Goal: Check status: Check status

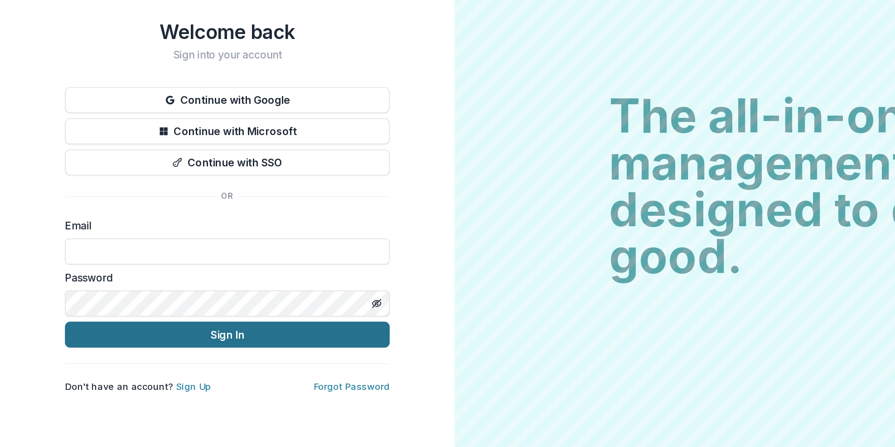
type input "**********"
click at [154, 321] on button "Sign In" at bounding box center [158, 327] width 227 height 18
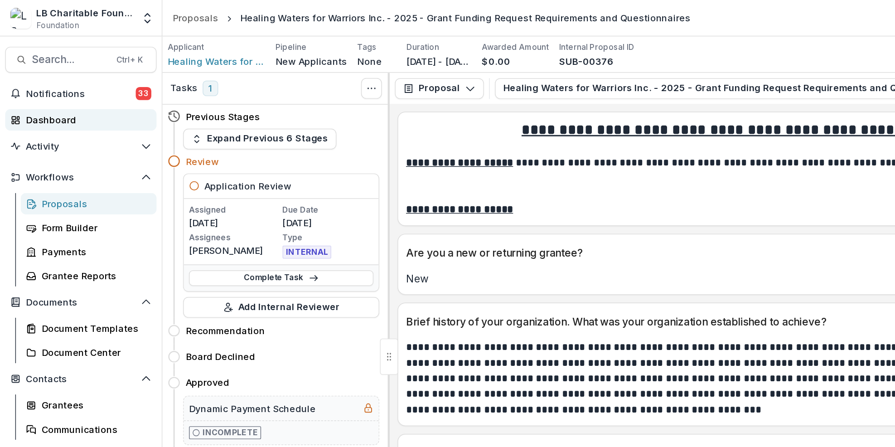
click at [52, 82] on div "Dashboard" at bounding box center [60, 84] width 84 height 10
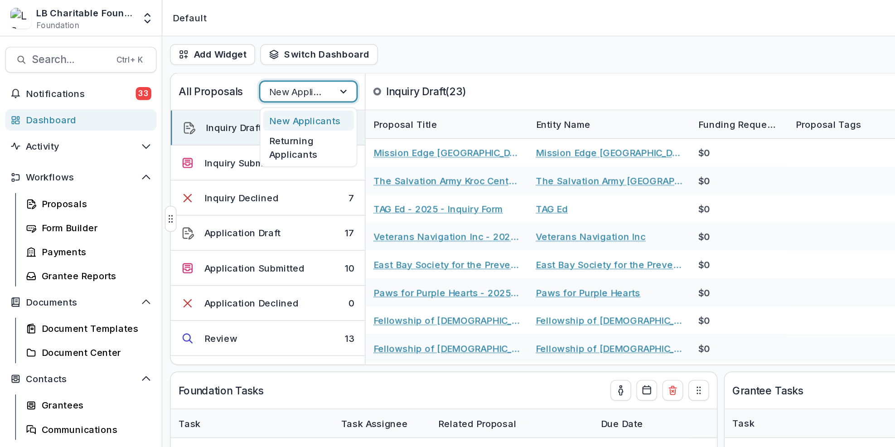
click at [238, 64] on div at bounding box center [241, 64] width 16 height 14
click at [212, 98] on div "Returning Applicants" at bounding box center [215, 103] width 63 height 24
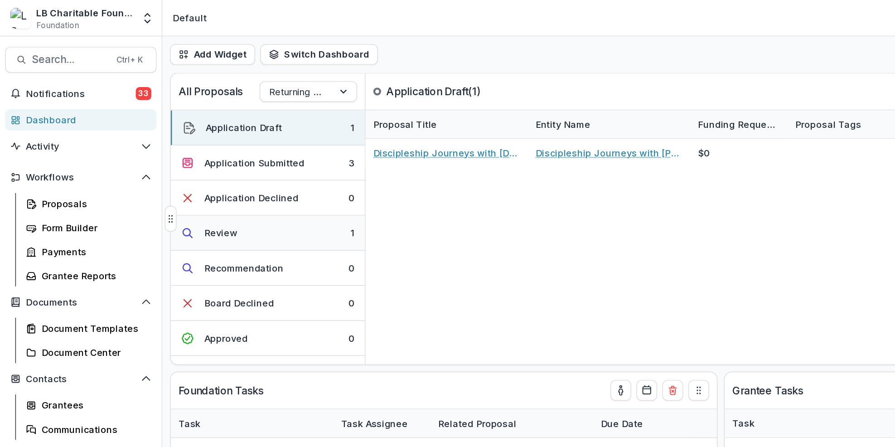
click at [245, 164] on div "1" at bounding box center [246, 163] width 3 height 10
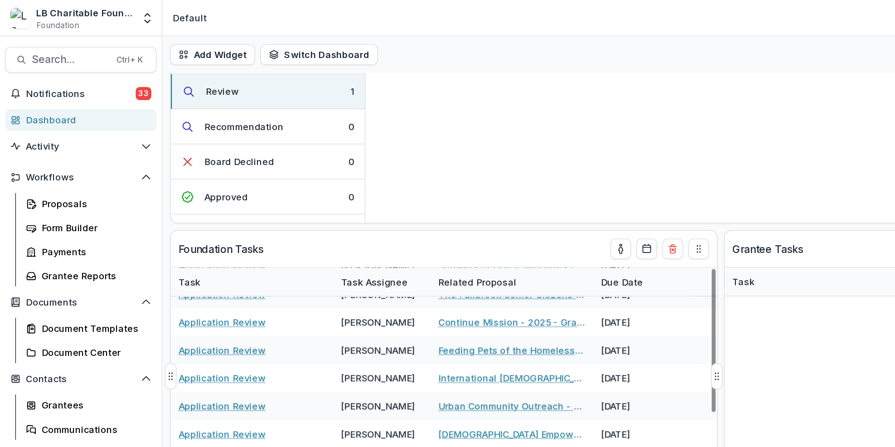
scroll to position [109, 0]
click at [448, 202] on div "Due Date" at bounding box center [448, 196] width 68 height 19
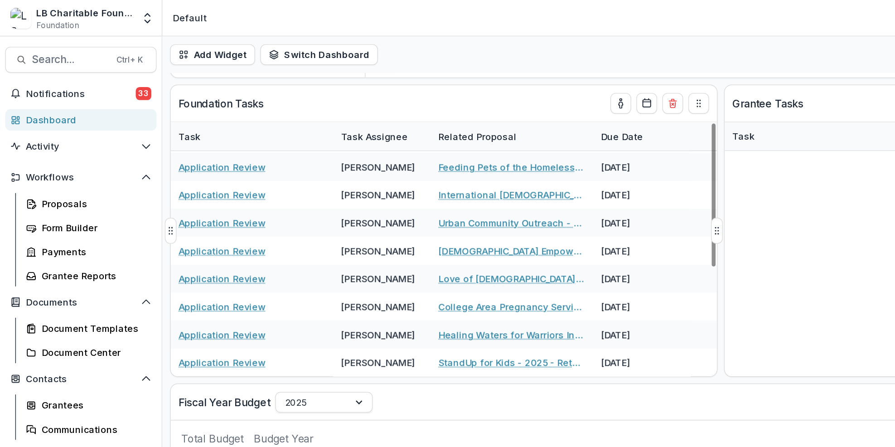
scroll to position [224, 0]
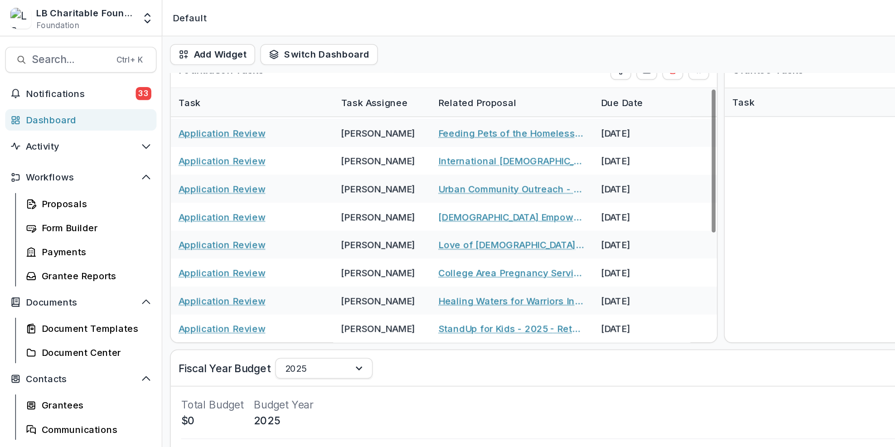
click at [78, 82] on div "Dashboard" at bounding box center [60, 84] width 84 height 10
click at [78, 83] on div "Dashboard" at bounding box center [60, 84] width 84 height 10
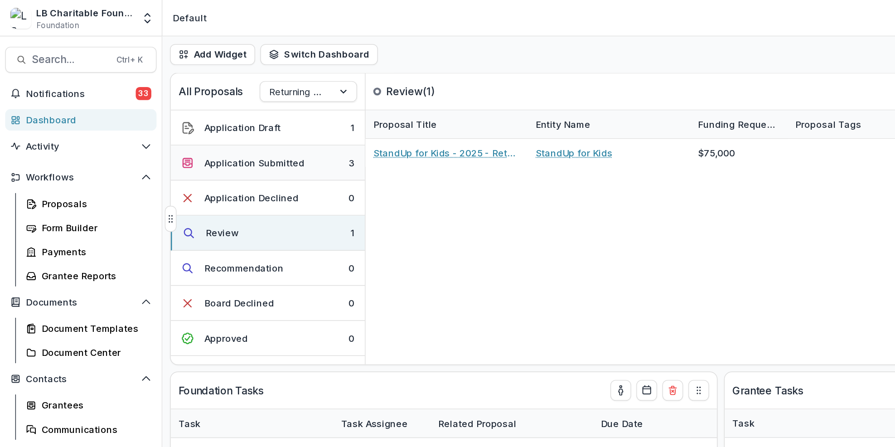
click at [215, 121] on button "Application Submitted 3" at bounding box center [187, 114] width 136 height 24
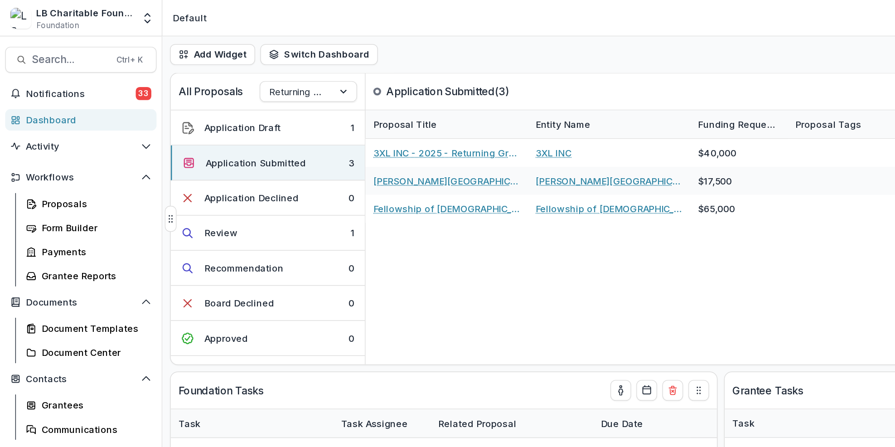
click at [534, 213] on div "3XL INC - 2025 - Returning Grantee Application Form 3XL INC $40,000 Jojo's Sanc…" at bounding box center [571, 175] width 632 height 157
click at [533, 160] on div "3XL INC - 2025 - Returning Grantee Application Form 3XL INC $40,000 Jojo's Sanc…" at bounding box center [571, 175] width 632 height 157
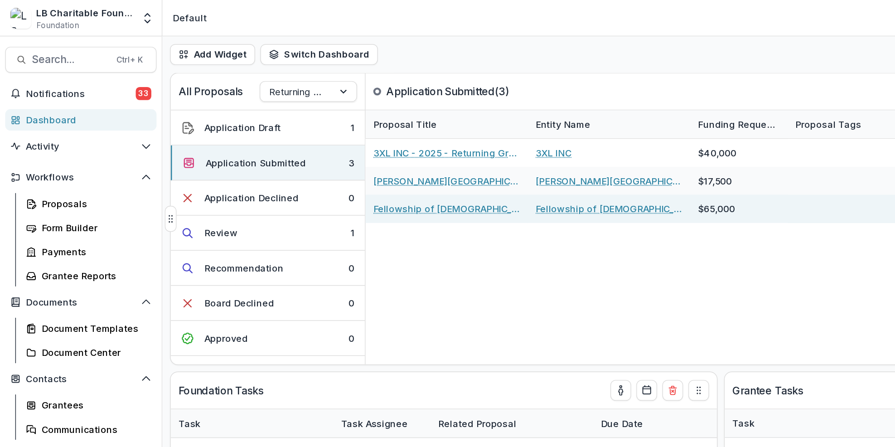
click at [533, 149] on div "$65,000" at bounding box center [515, 145] width 57 height 19
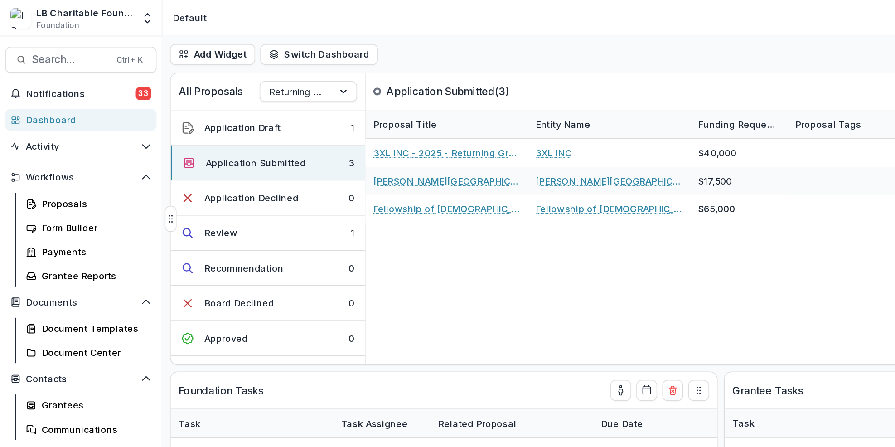
click at [574, 206] on div "3XL INC - 2025 - Returning Grantee Application Form 3XL INC $40,000 Jojo's Sanc…" at bounding box center [571, 175] width 632 height 157
click at [568, 210] on div "3XL INC - 2025 - Returning Grantee Application Form 3XL INC $40,000 Jojo's Sanc…" at bounding box center [571, 175] width 632 height 157
click at [583, 214] on div "3XL INC - 2025 - Returning Grantee Application Form 3XL INC $40,000 Jojo's Sanc…" at bounding box center [571, 175] width 632 height 157
